Goal: Task Accomplishment & Management: Manage account settings

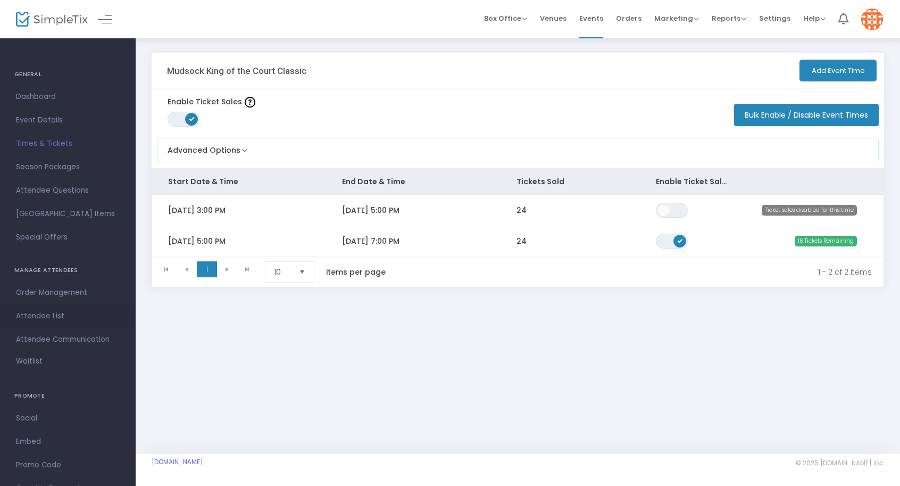
click at [51, 315] on span "Attendee List" at bounding box center [68, 316] width 104 height 14
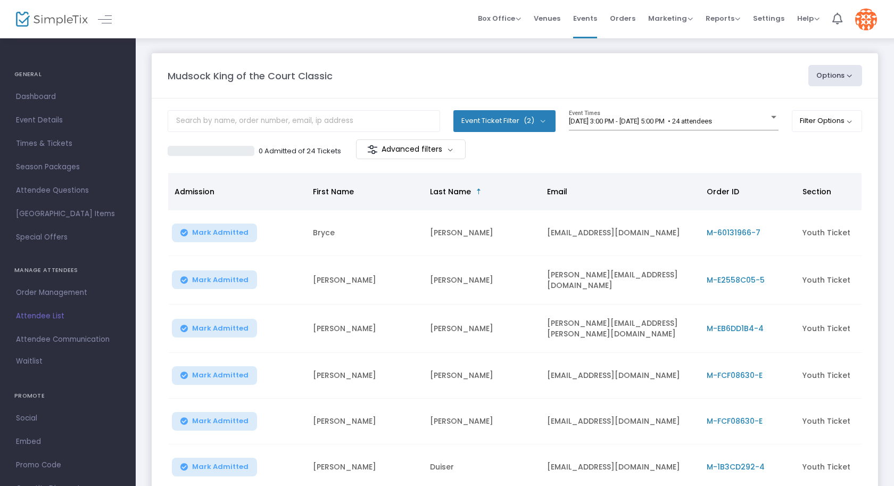
click at [828, 77] on button "Options" at bounding box center [835, 75] width 54 height 21
click at [800, 104] on li "Export List" at bounding box center [806, 107] width 98 height 21
radio input "false"
radio input "true"
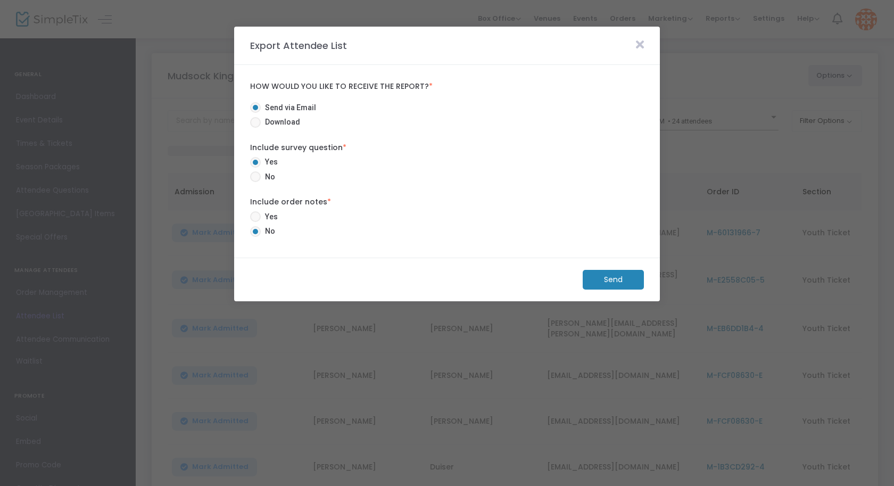
click at [613, 277] on m-button "Send" at bounding box center [612, 280] width 61 height 20
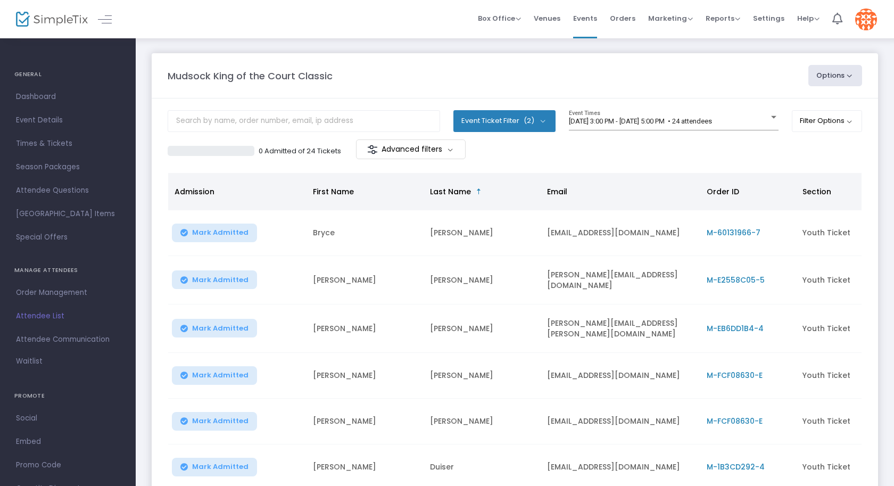
click at [707, 127] on div "[DATE] 3:00 PM - [DATE] 5:00 PM • 24 attendees Event Times" at bounding box center [674, 120] width 210 height 20
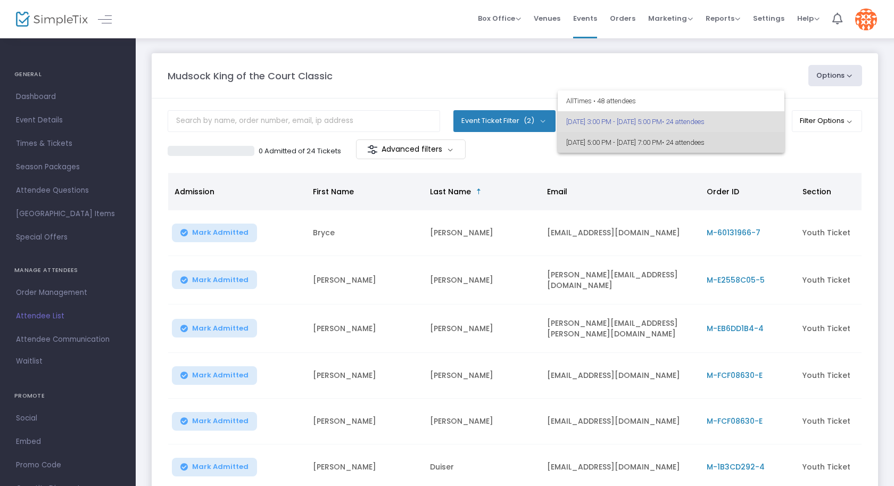
click at [704, 146] on span "• 24 attendees" at bounding box center [683, 142] width 43 height 8
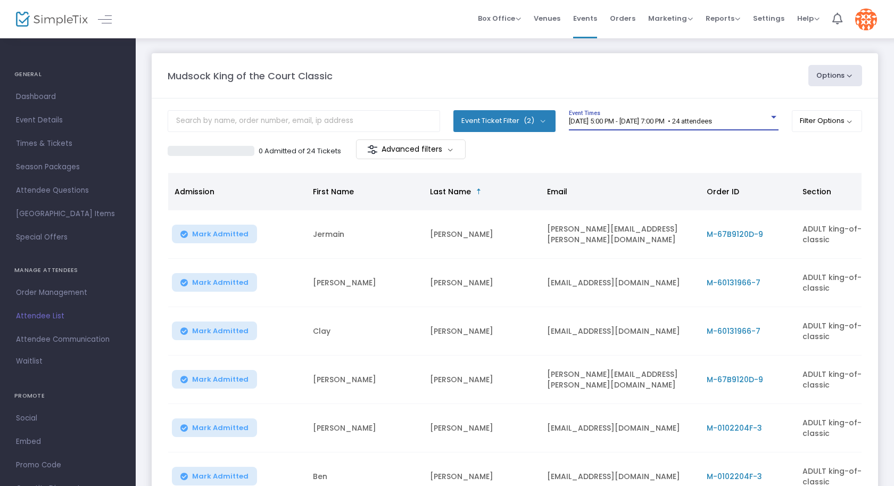
click at [822, 74] on button "Options" at bounding box center [835, 75] width 54 height 21
click at [810, 104] on li "Export List" at bounding box center [806, 107] width 98 height 21
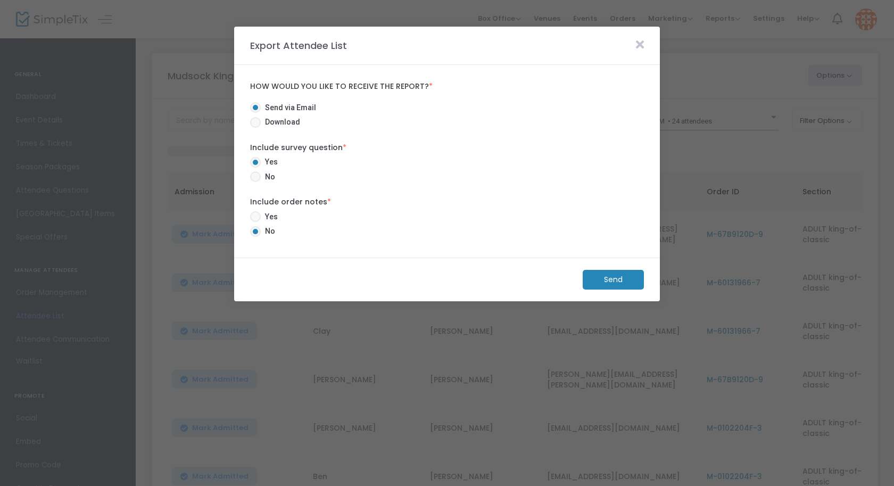
click at [618, 279] on m-button "Send" at bounding box center [612, 280] width 61 height 20
